Goal: Book appointment/travel/reservation

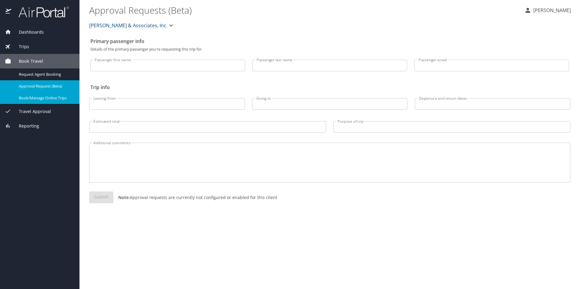
click at [32, 100] on span "Book/Manage Online Trips" at bounding box center [45, 98] width 53 height 6
click at [44, 93] on link "Book/Manage Online Trips" at bounding box center [39, 98] width 79 height 12
click at [41, 98] on span "Book/Manage Online Trips" at bounding box center [45, 98] width 53 height 6
